Goal: Check status

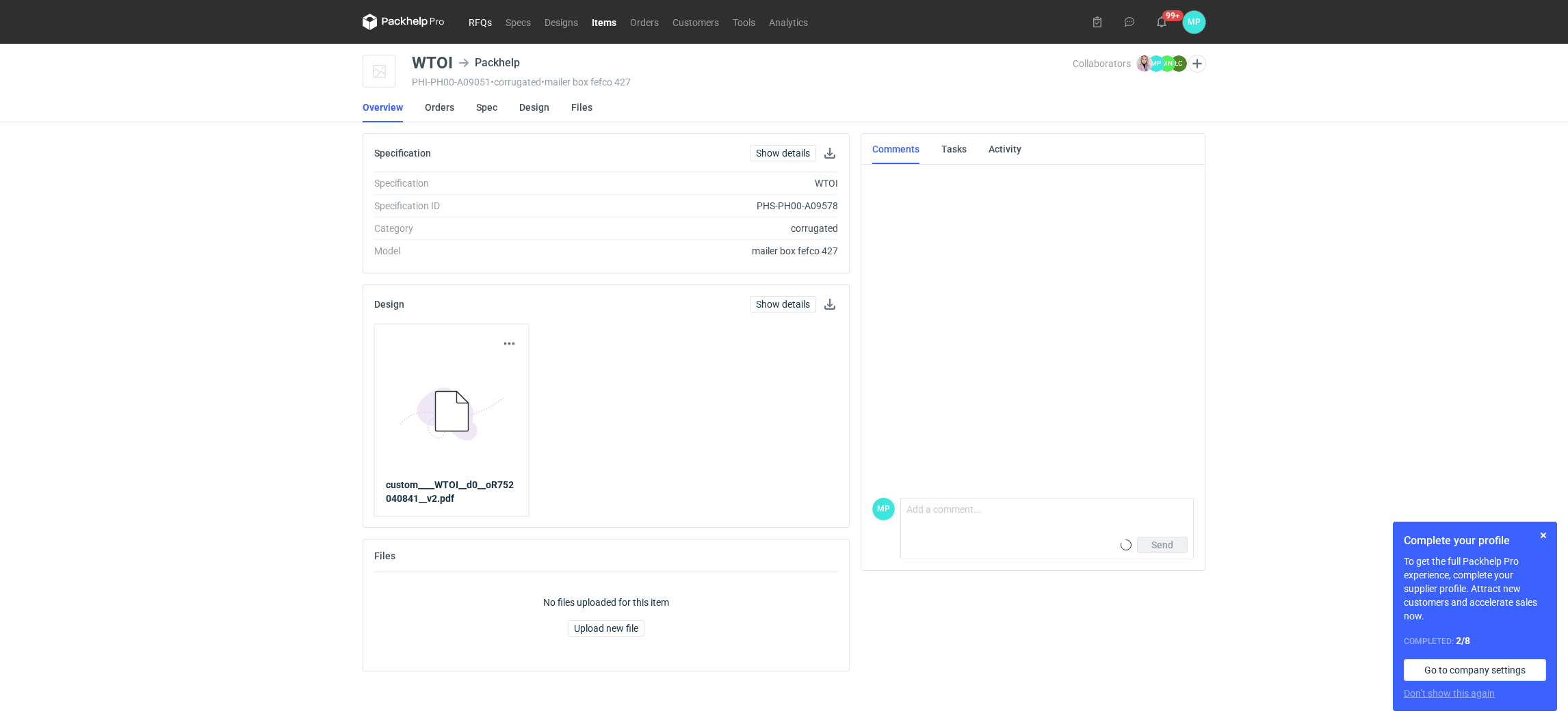
click at [474, 20] on link "RFQs" at bounding box center [480, 22] width 37 height 17
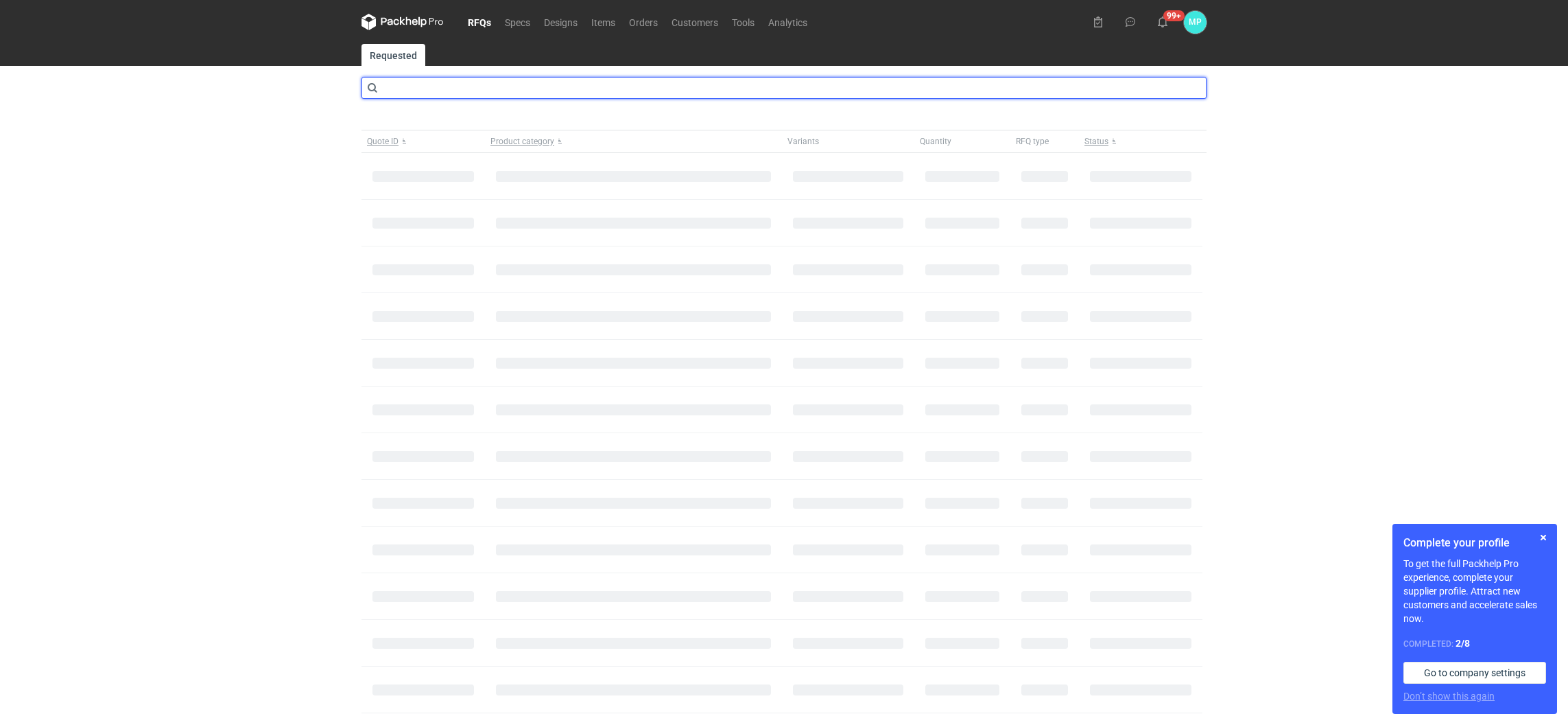
click at [412, 92] on input "text" at bounding box center [784, 88] width 845 height 22
type input "BWNS"
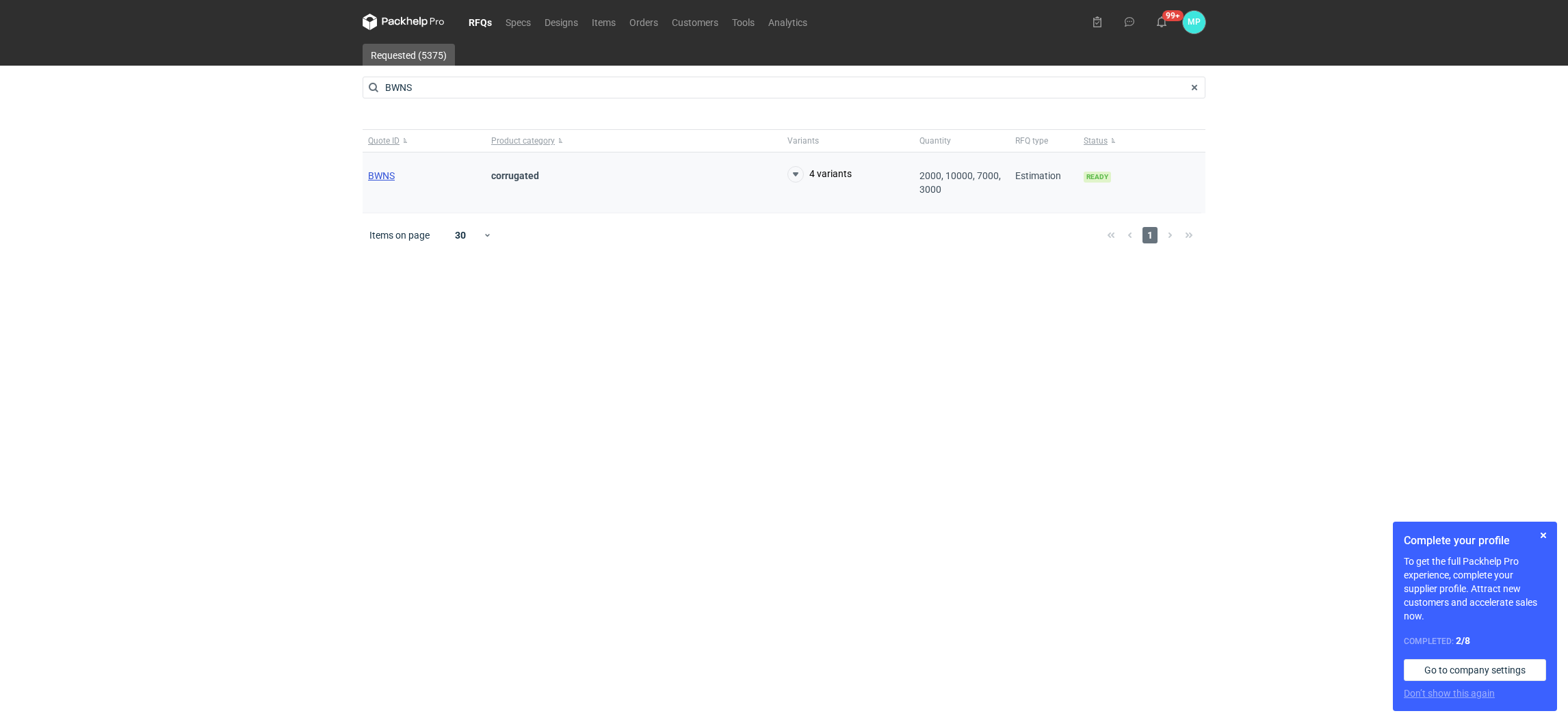
click at [379, 172] on span "BWNS" at bounding box center [381, 175] width 27 height 11
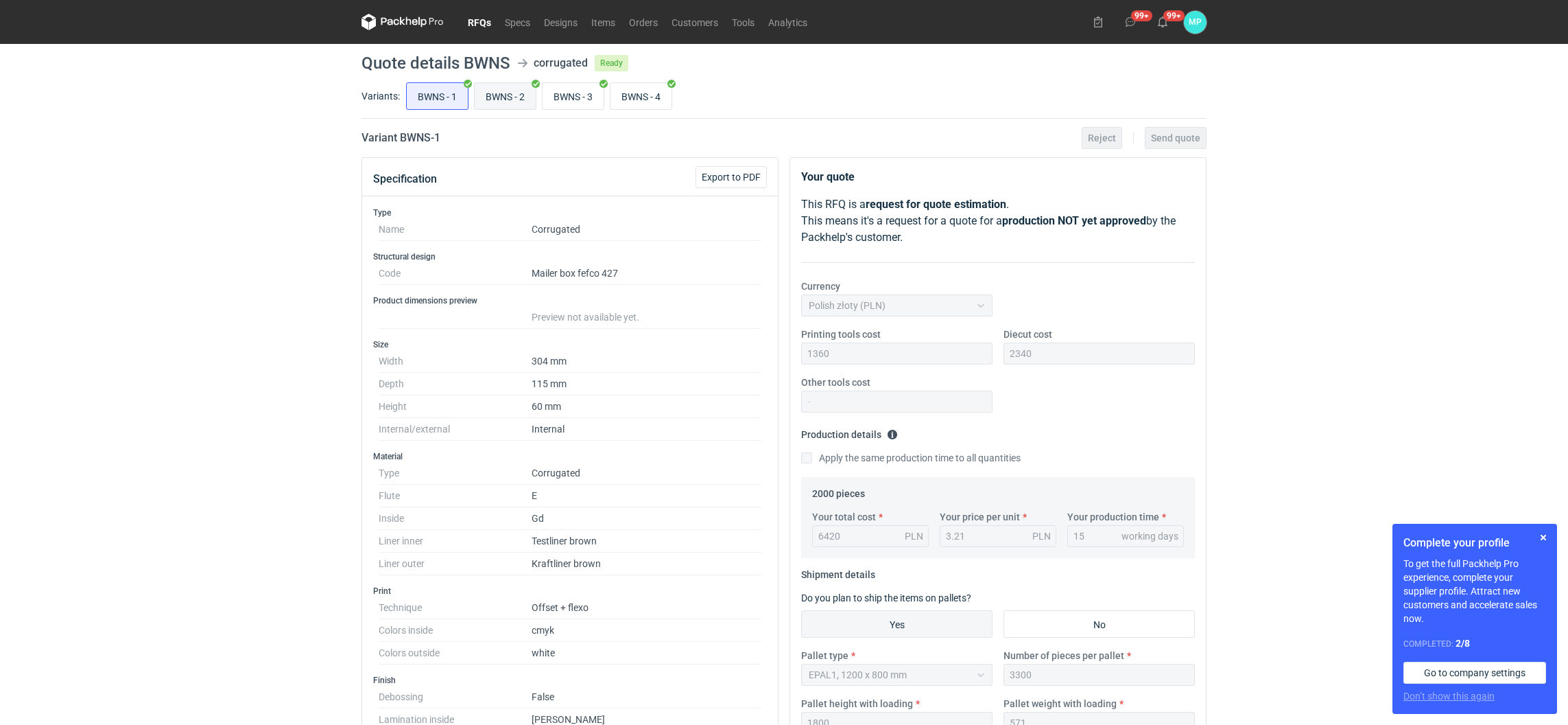
click at [501, 95] on input "BWNS - 2" at bounding box center [505, 96] width 61 height 26
radio input "true"
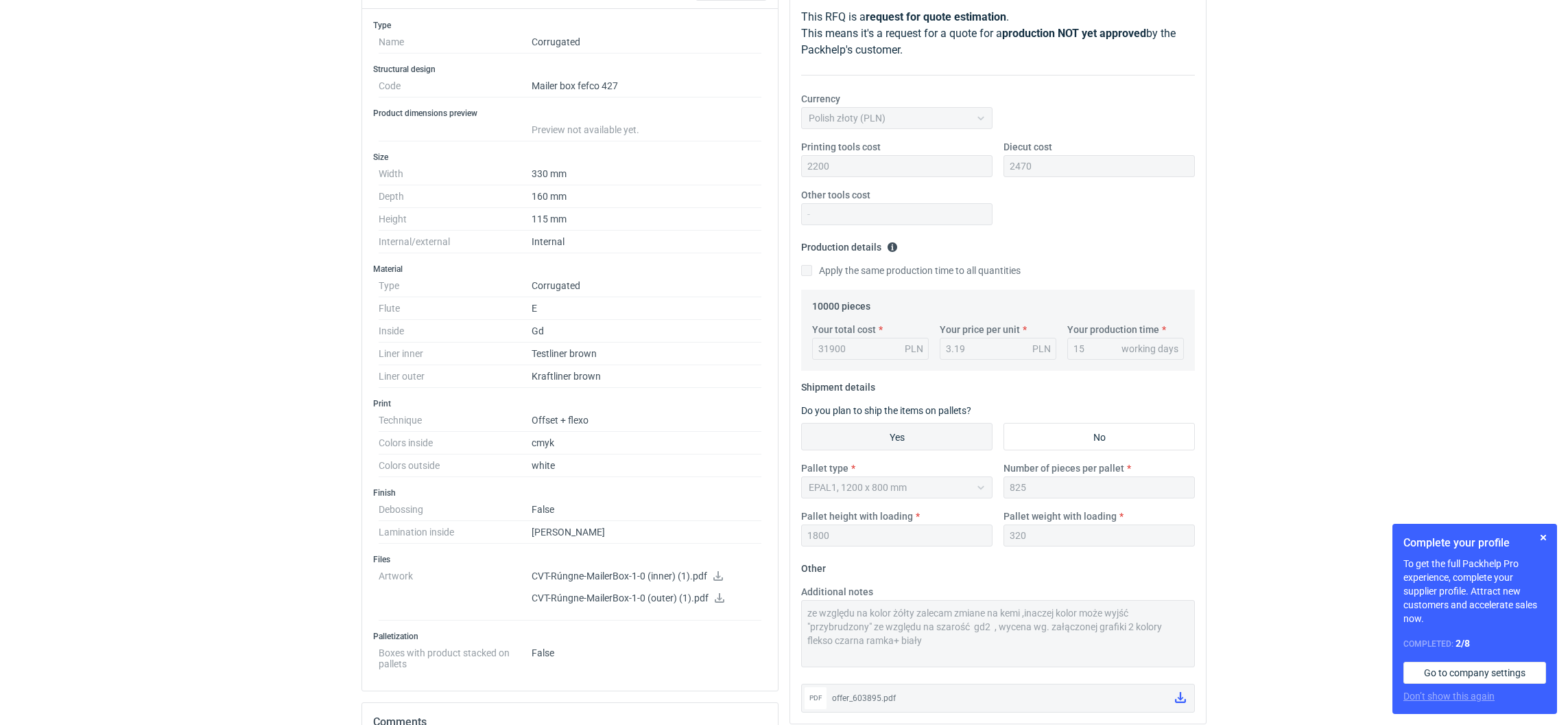
scroll to position [65, 0]
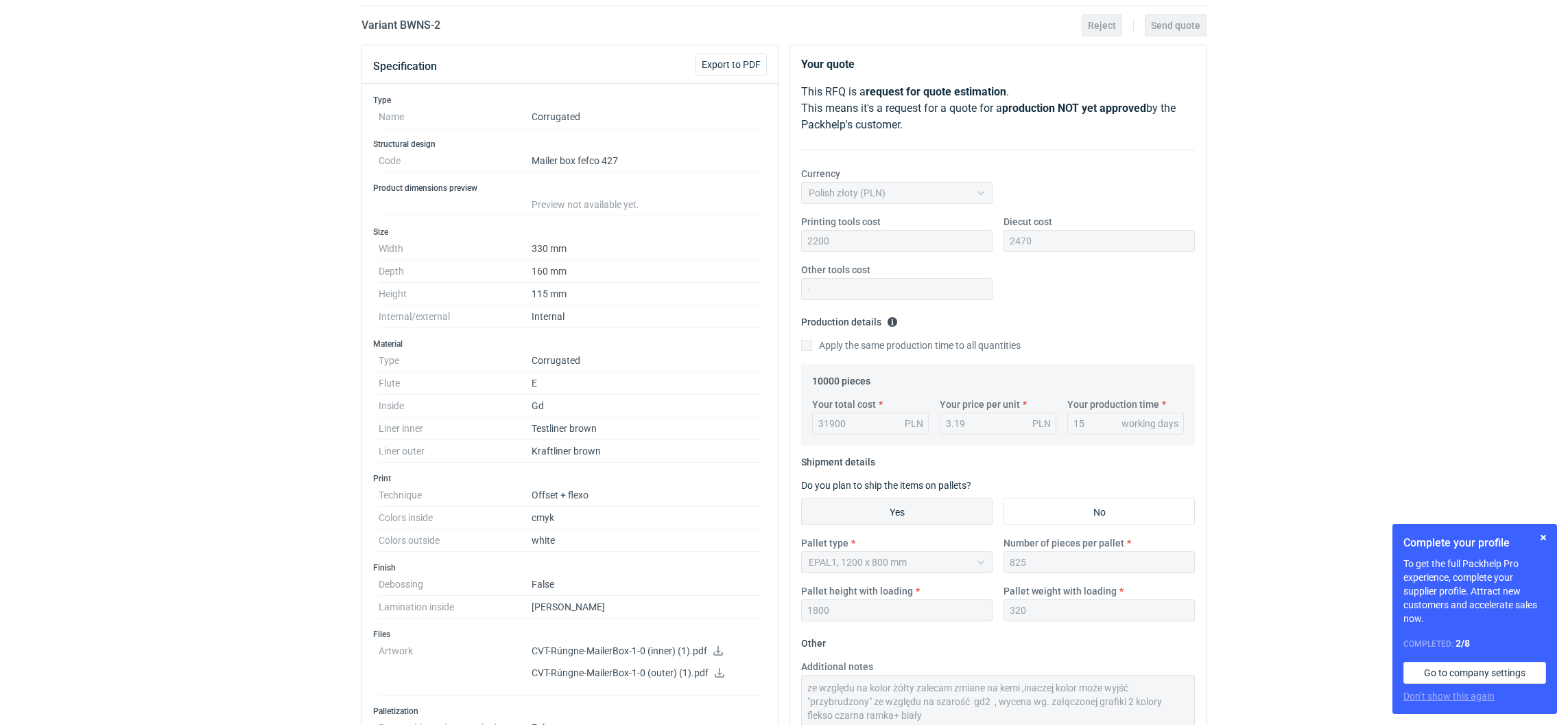
click at [834, 410] on div "Your quote This RFQ is a request for quote estimation . This means it's a reque…" at bounding box center [997, 422] width 416 height 753
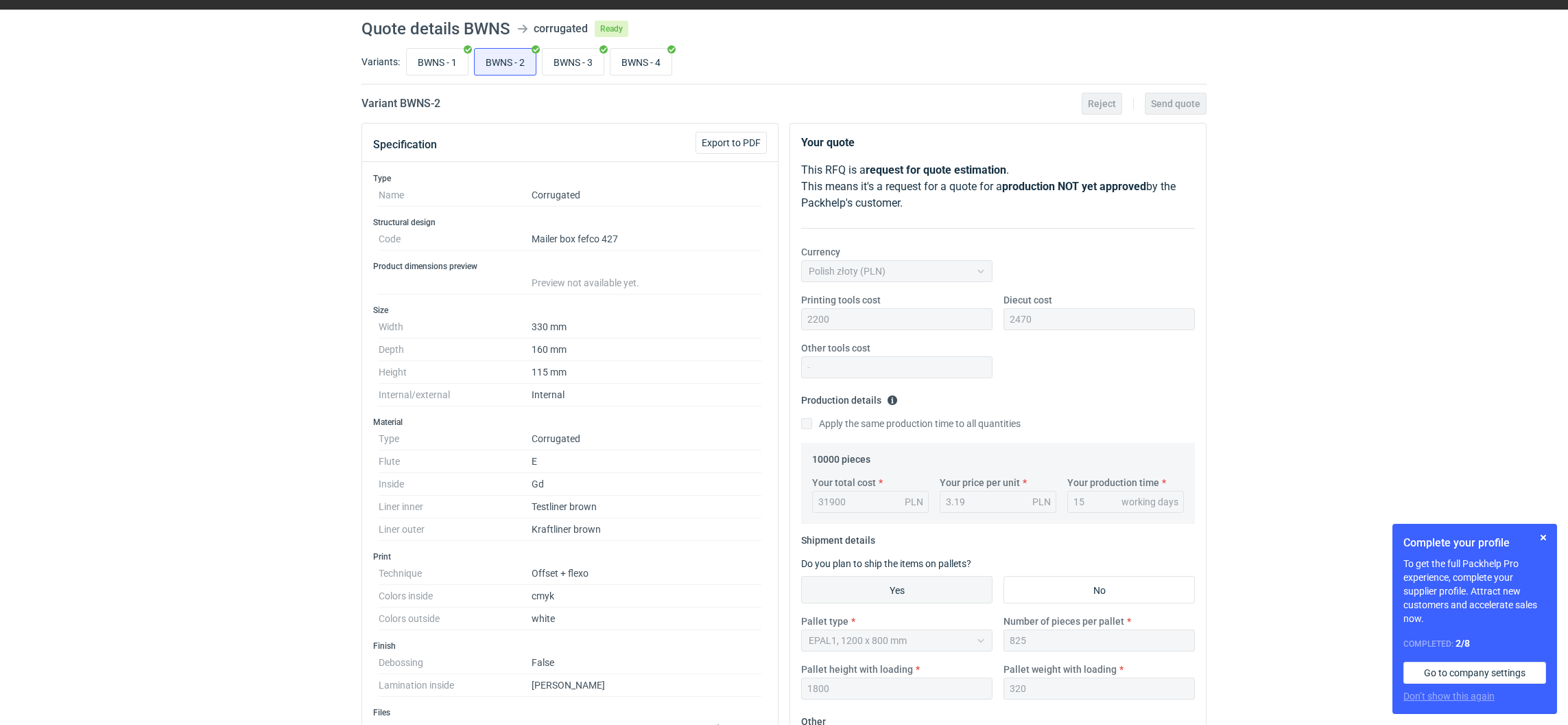
scroll to position [0, 0]
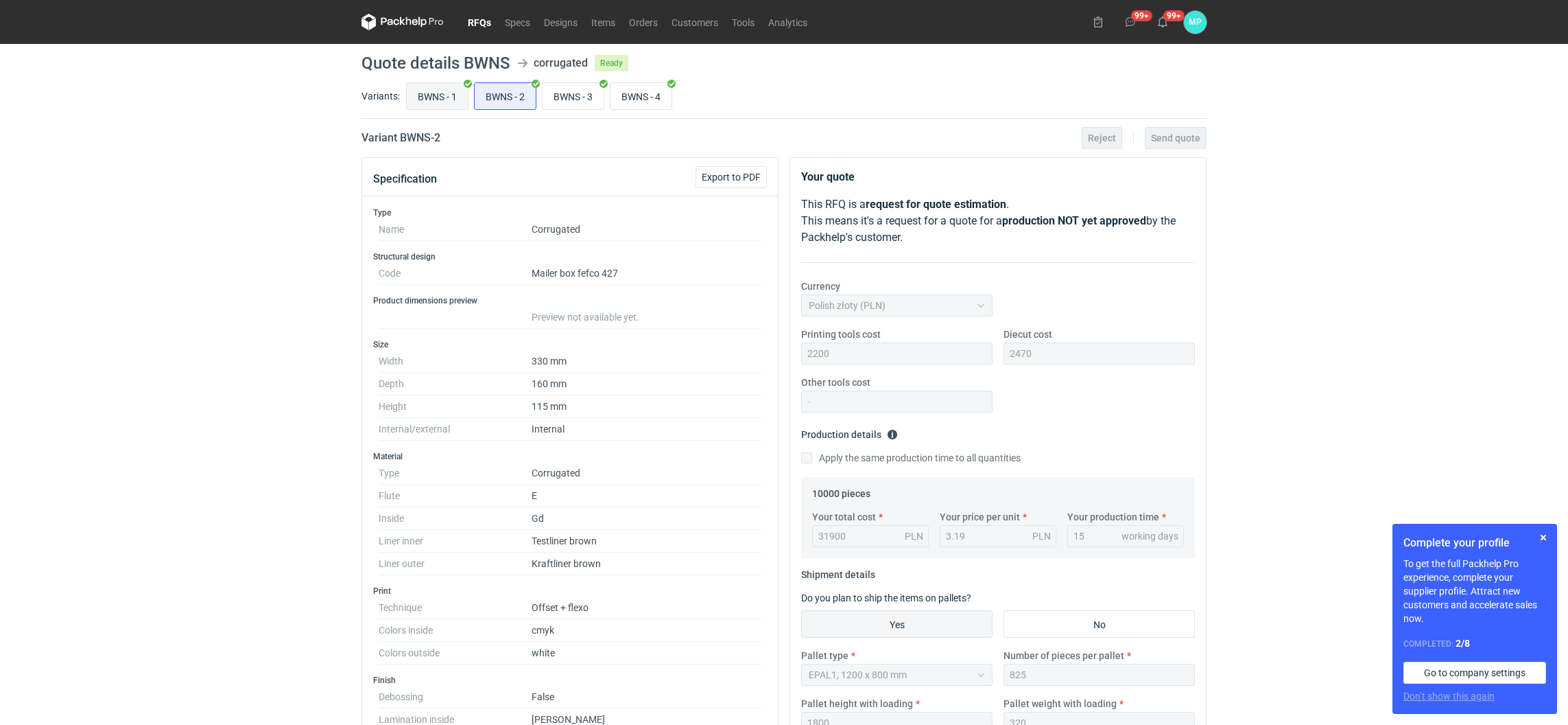
click at [428, 95] on input "BWNS - 1" at bounding box center [437, 96] width 61 height 26
radio input "true"
click at [502, 100] on input "BWNS - 2" at bounding box center [505, 96] width 61 height 26
radio input "true"
